Goal: Find specific page/section: Find specific page/section

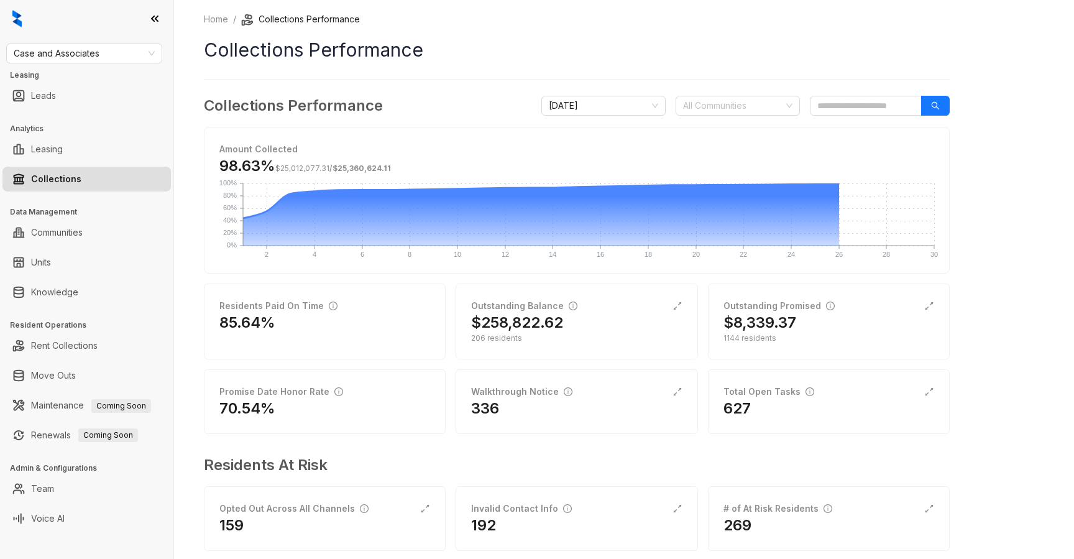
scroll to position [22, 0]
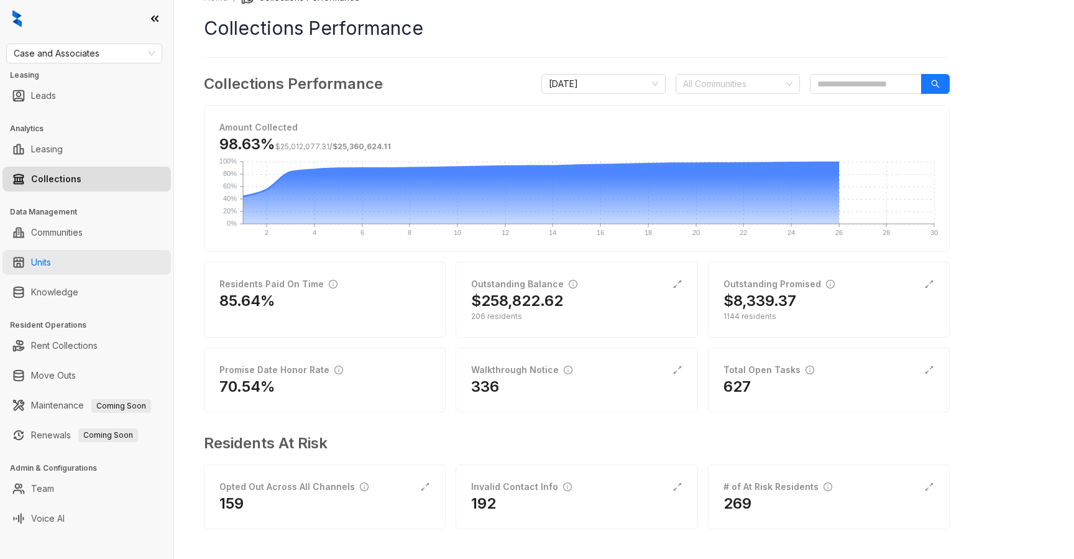
click at [51, 257] on link "Units" at bounding box center [41, 262] width 20 height 25
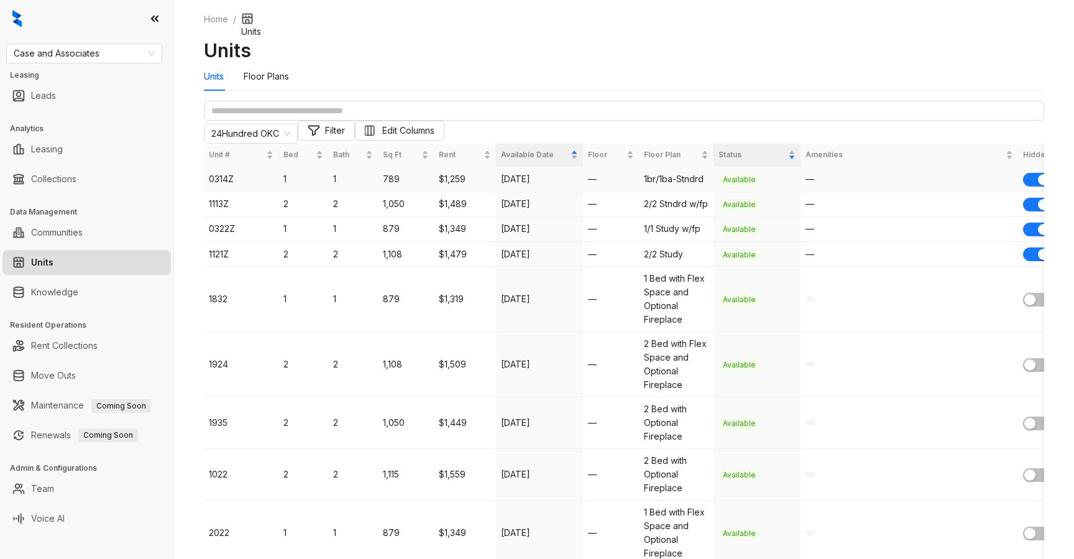
click at [758, 186] on span "Available" at bounding box center [740, 179] width 42 height 12
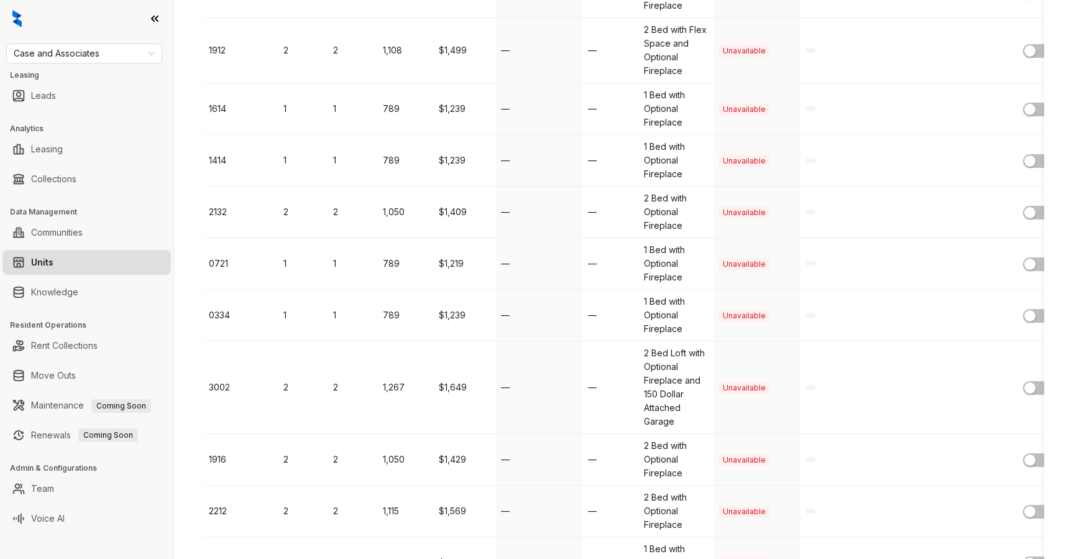
scroll to position [2632, 0]
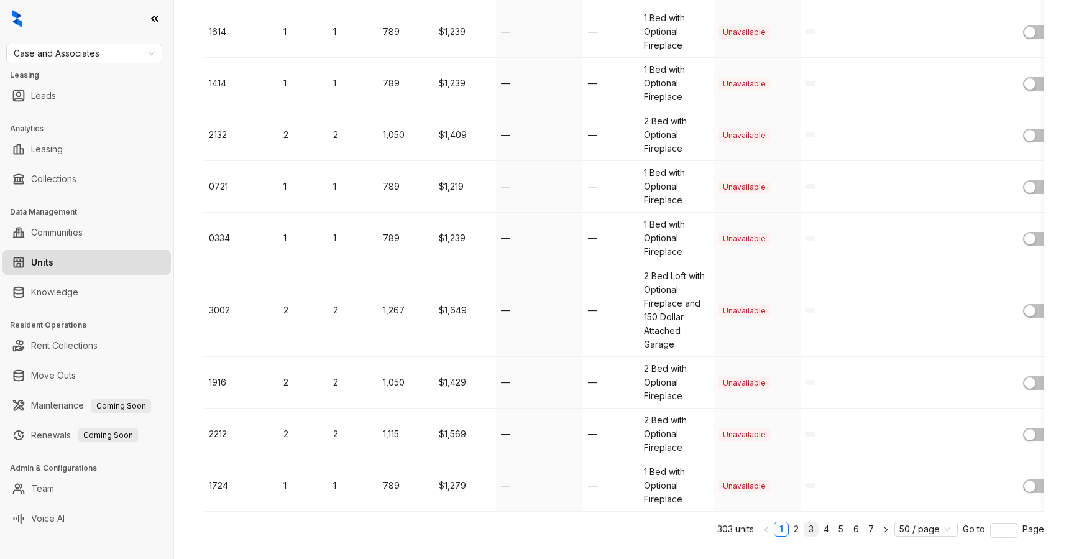
click at [817, 522] on link "3" at bounding box center [811, 529] width 14 height 14
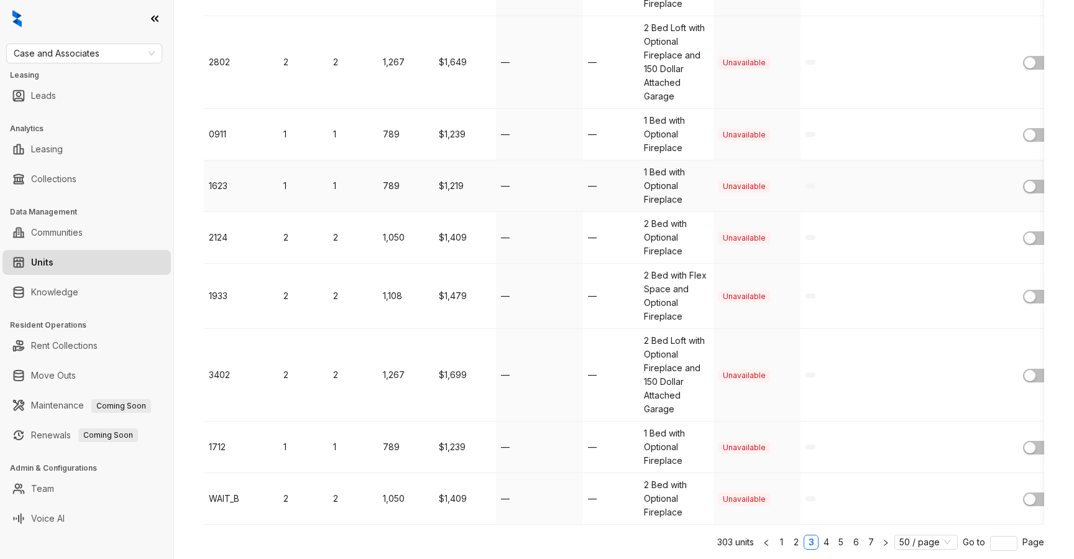
scroll to position [2827, 0]
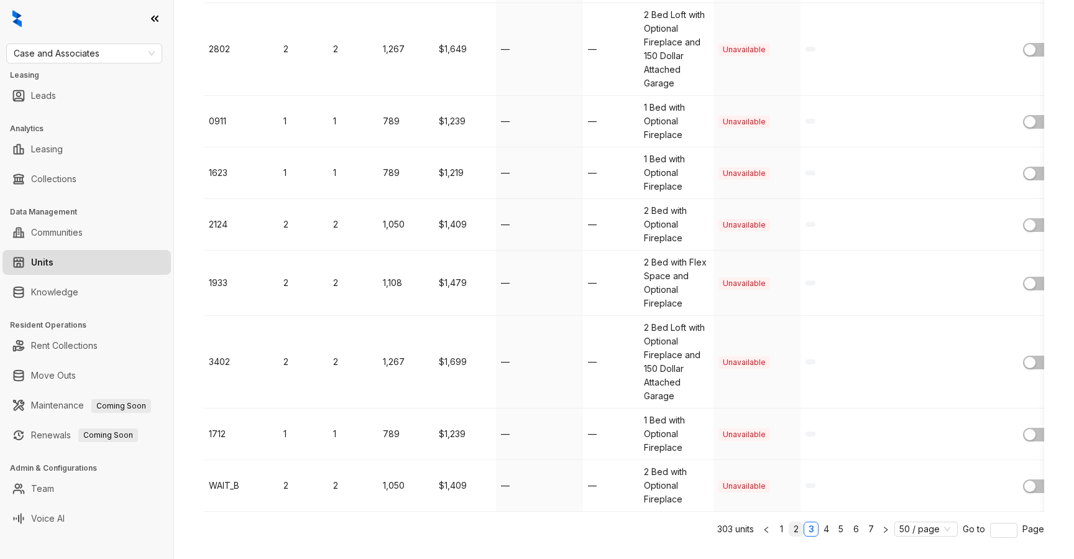
click at [801, 522] on link "2" at bounding box center [796, 529] width 14 height 14
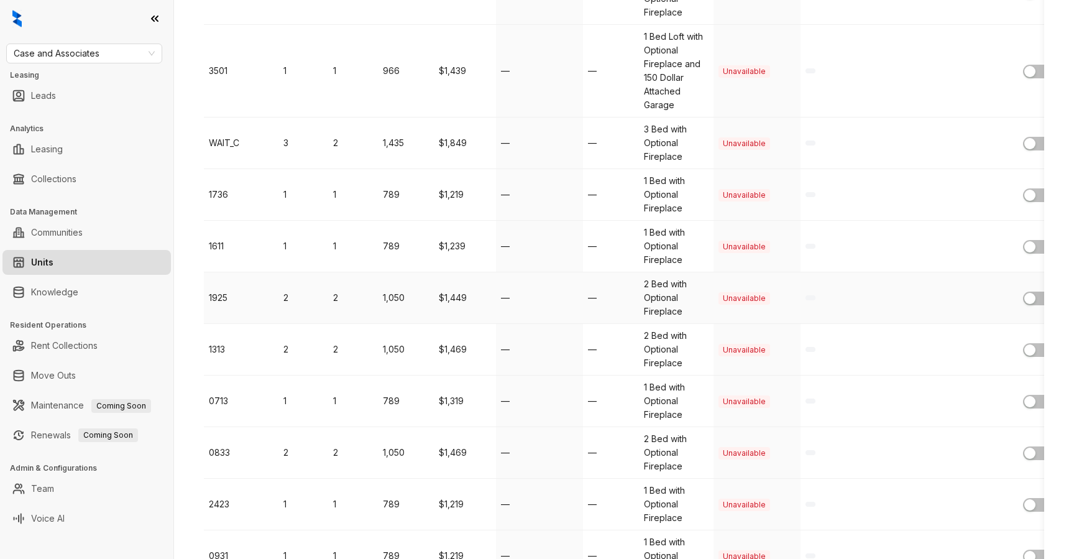
scroll to position [0, 0]
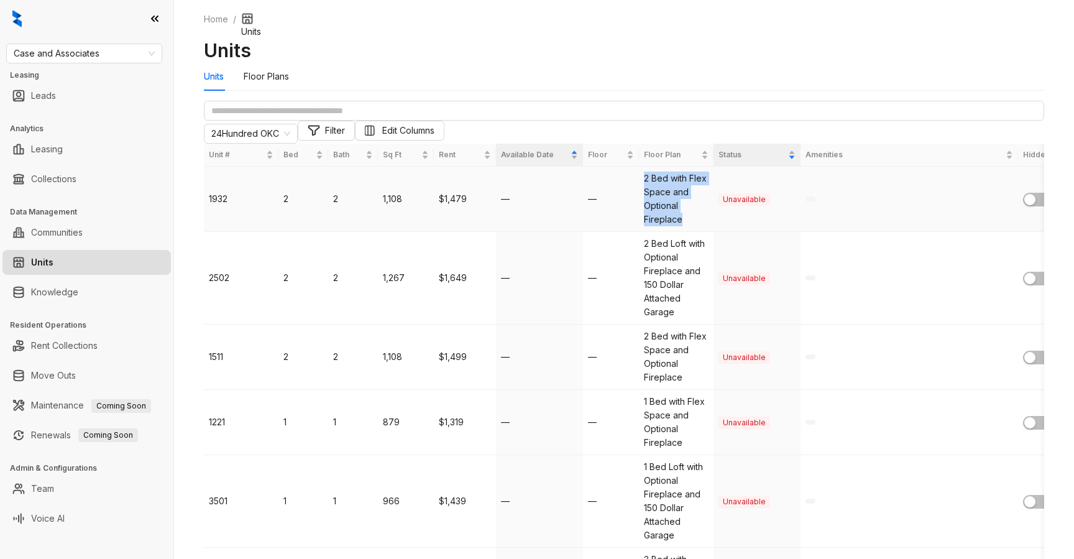
drag, startPoint x: 688, startPoint y: 272, endPoint x: 648, endPoint y: 226, distance: 59.9
click at [648, 226] on td "2 Bed with Flex Space and Optional Fireplace" at bounding box center [676, 199] width 75 height 65
click at [455, 232] on td "$1,479" at bounding box center [465, 199] width 62 height 65
click at [272, 91] on div "Floor Plans" at bounding box center [266, 76] width 45 height 29
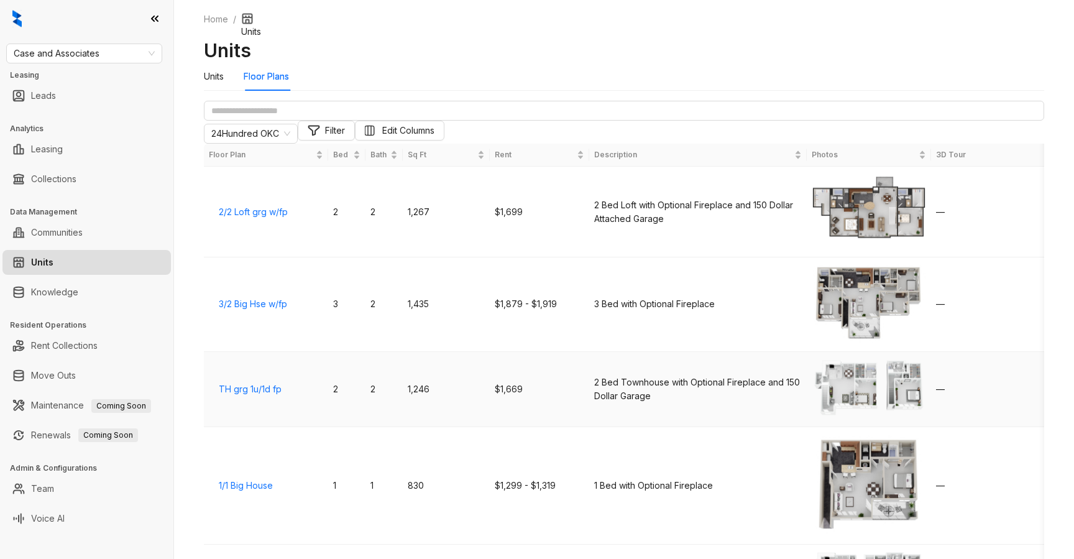
click at [510, 352] on td "$1,669" at bounding box center [539, 389] width 99 height 75
drag, startPoint x: 282, startPoint y: 304, endPoint x: 220, endPoint y: 303, distance: 61.5
click at [220, 352] on td "TH grg 1u/1d fp" at bounding box center [266, 389] width 124 height 75
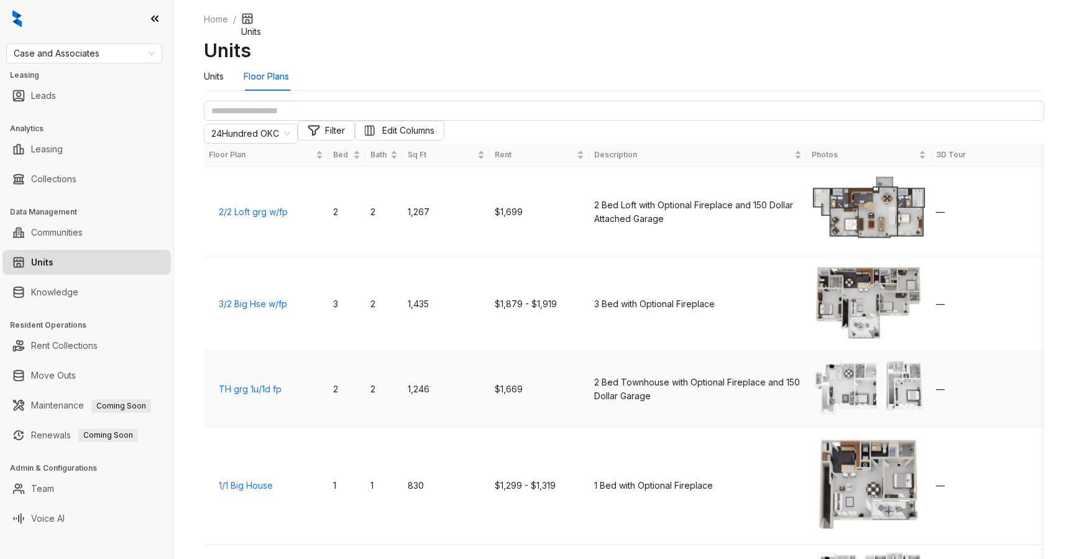
click at [253, 352] on td "TH grg 1u/1d fp" at bounding box center [266, 389] width 124 height 75
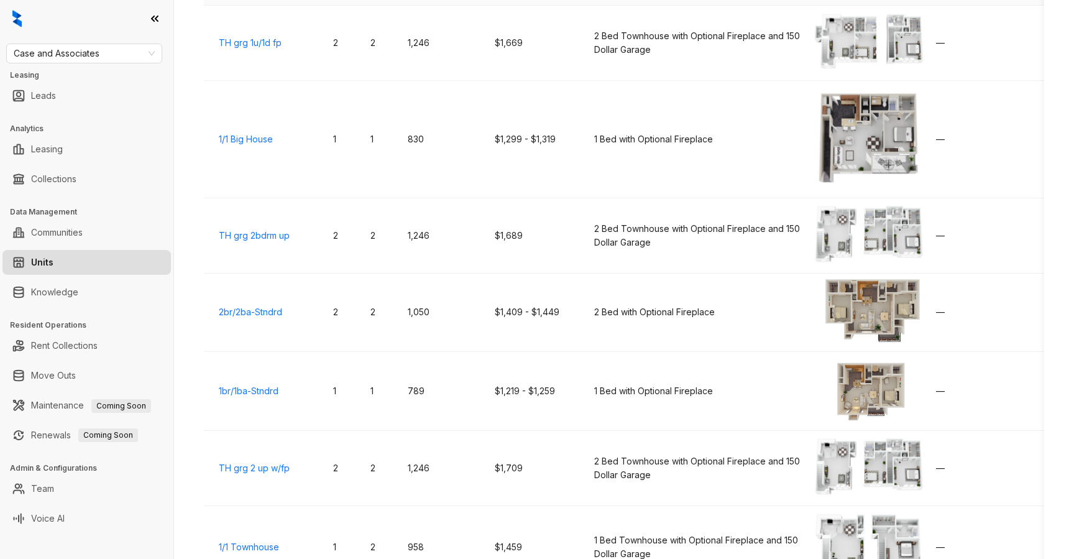
scroll to position [594, 0]
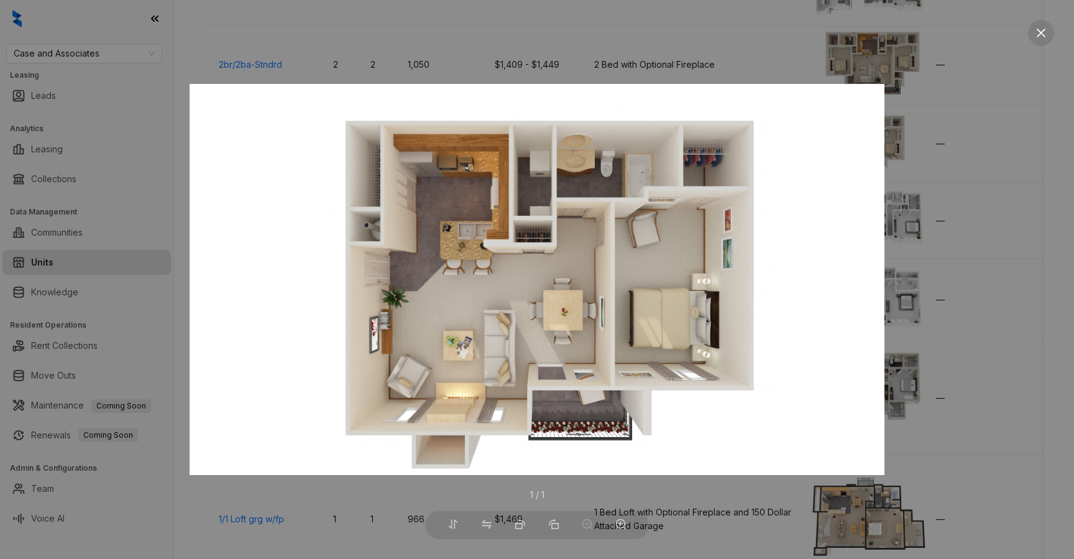
click at [1025, 25] on div at bounding box center [537, 279] width 1074 height 559
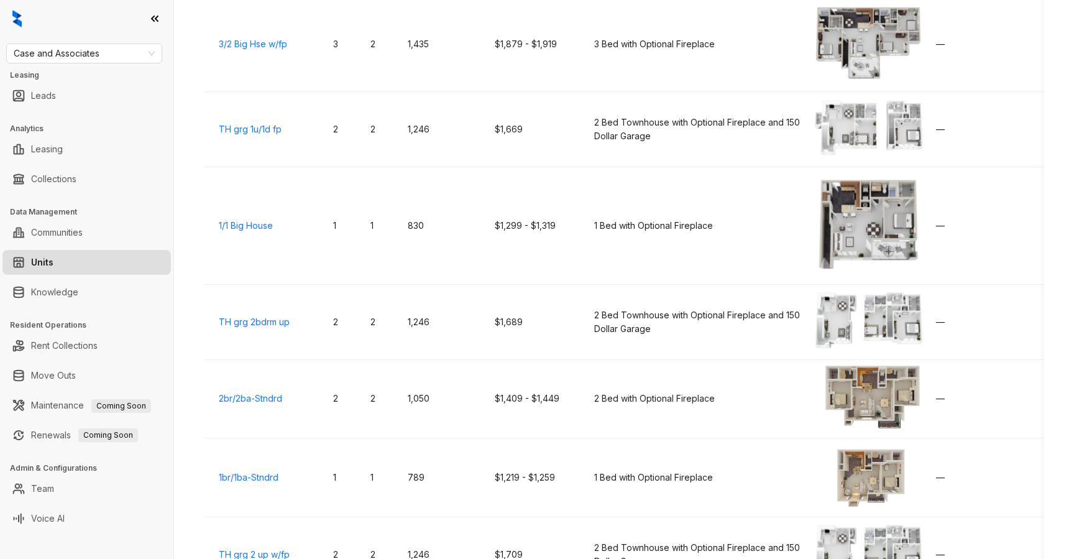
scroll to position [0, 0]
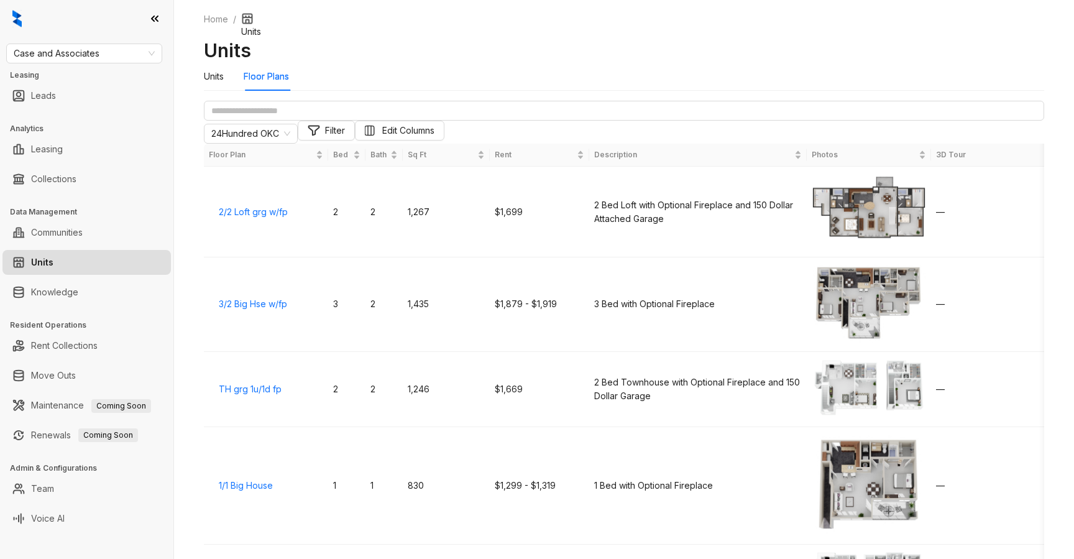
click at [217, 83] on div "Units" at bounding box center [214, 77] width 20 height 14
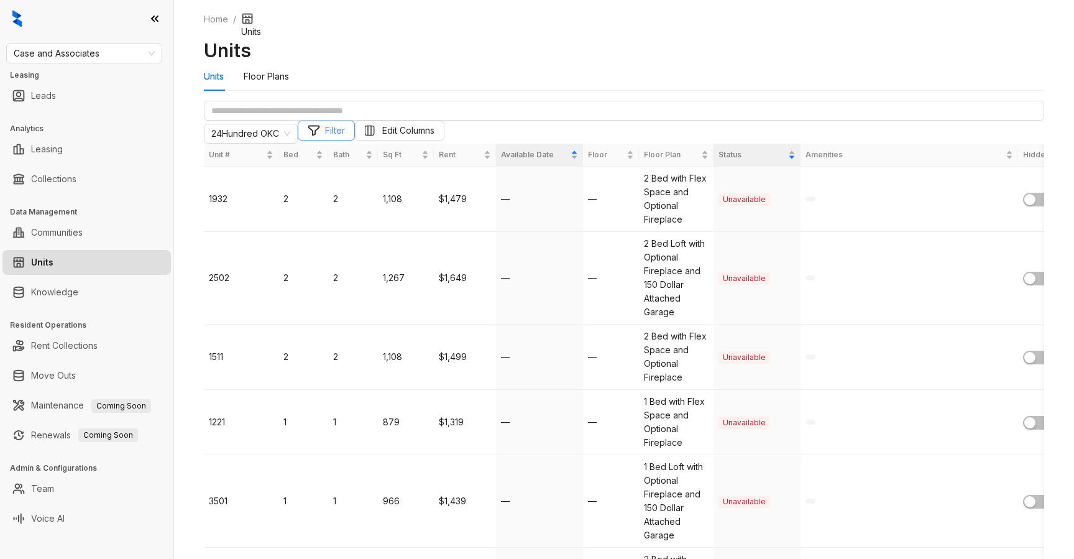
click at [355, 140] on button "Filter" at bounding box center [326, 131] width 57 height 20
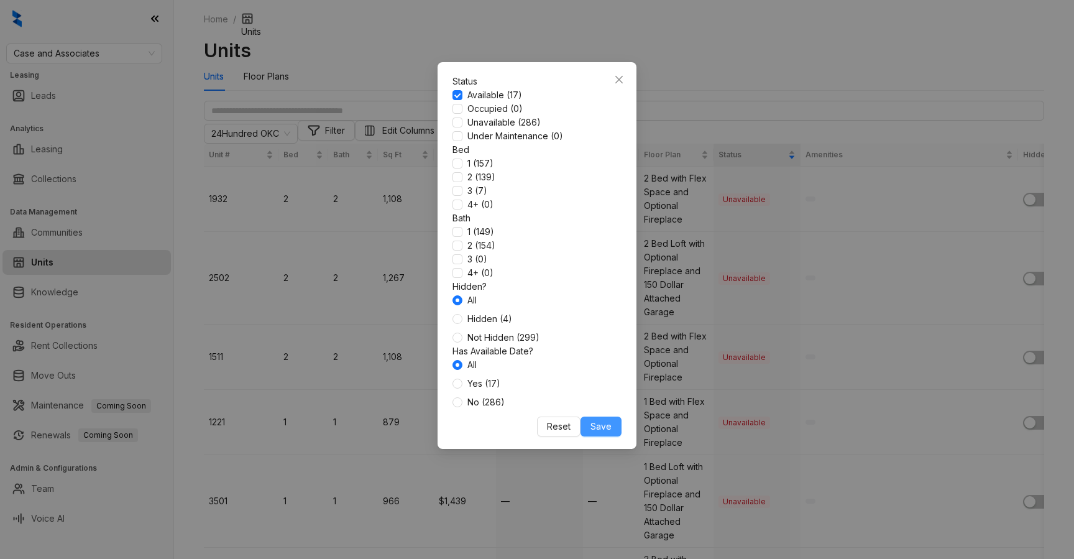
click at [597, 436] on button "Save" at bounding box center [601, 426] width 41 height 20
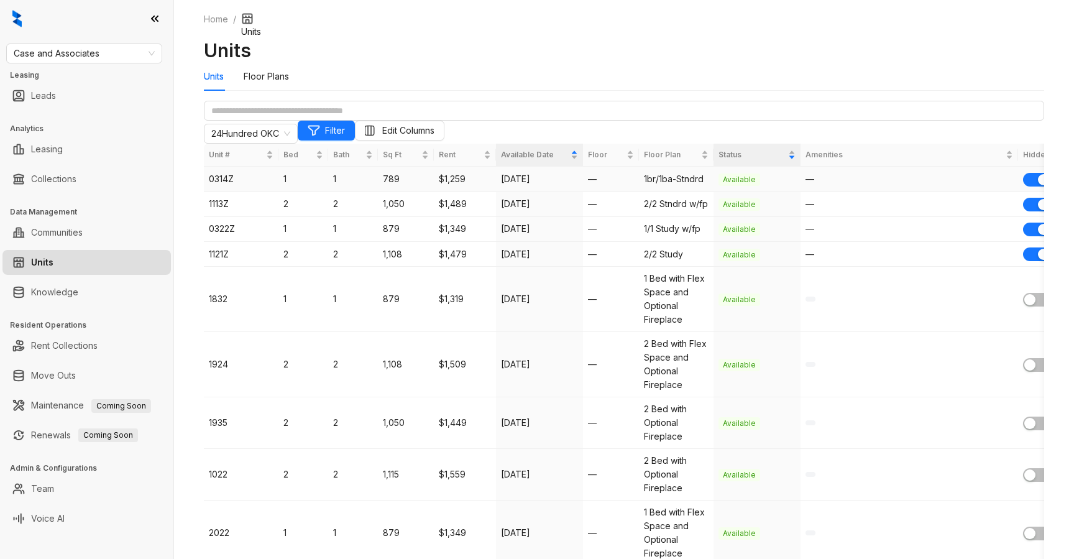
click at [743, 186] on span "Available" at bounding box center [740, 179] width 42 height 12
